Goal: Navigation & Orientation: Find specific page/section

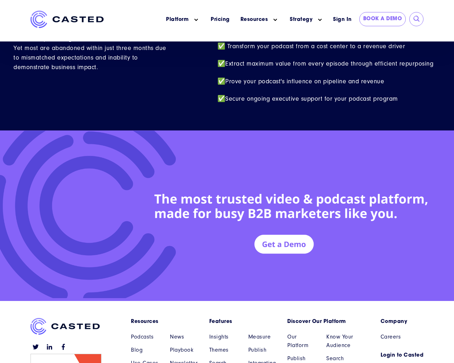
scroll to position [3102, 0]
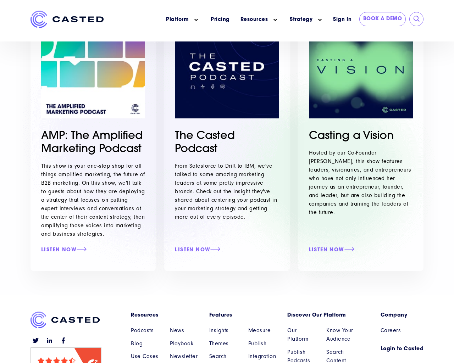
scroll to position [258, 0]
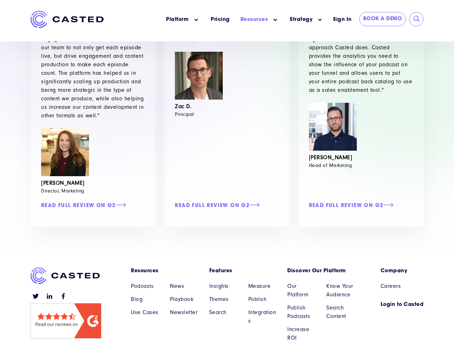
scroll to position [568, 0]
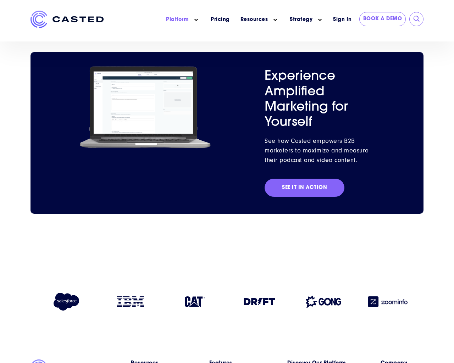
scroll to position [1725, 0]
